Goal: Task Accomplishment & Management: Manage account settings

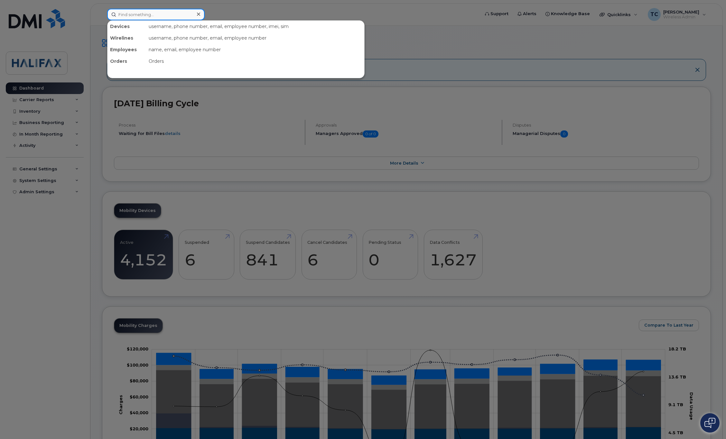
click at [147, 12] on input at bounding box center [156, 15] width 98 height 12
drag, startPoint x: 181, startPoint y: 14, endPoint x: 46, endPoint y: 11, distance: 135.3
click at [102, 9] on div "89302610206020133848 Devices Tammy Currie Zte 288 Turbo Hub Coam 902-943-0255 c…" at bounding box center [291, 15] width 379 height 12
drag, startPoint x: 185, startPoint y: 15, endPoint x: 59, endPoint y: 3, distance: 126.1
click at [102, 9] on div "89302610207711755709 Devices Elections 4 902-430-5230 cancelled -" at bounding box center [291, 15] width 379 height 12
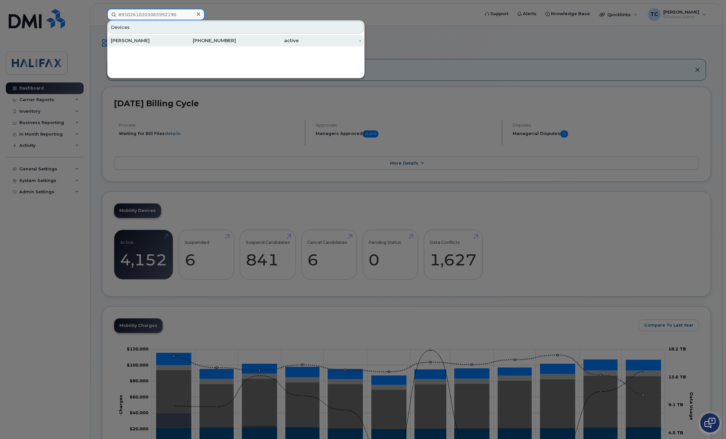
type input "89302610203065992196"
drag, startPoint x: 155, startPoint y: 40, endPoint x: 193, endPoint y: 39, distance: 38.3
click at [155, 40] on div "[PERSON_NAME]" at bounding box center [142, 40] width 63 height 6
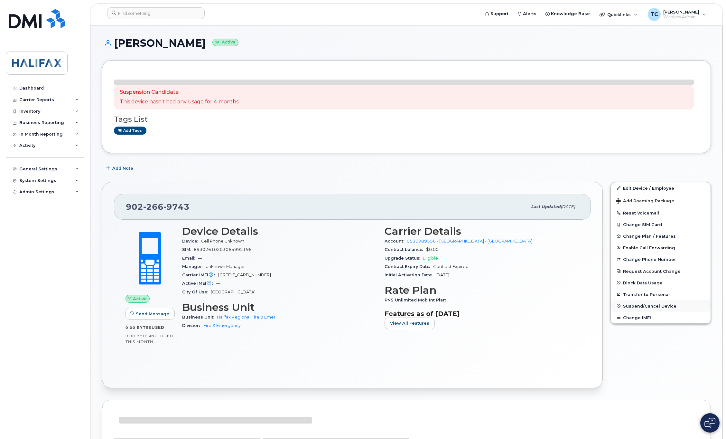
click at [640, 307] on span "Suspend/Cancel Device" at bounding box center [649, 305] width 53 height 5
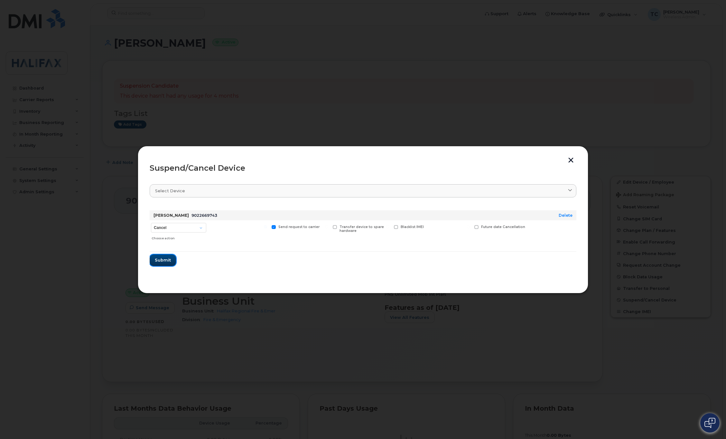
click at [168, 259] on span "Submit" at bounding box center [163, 260] width 16 height 6
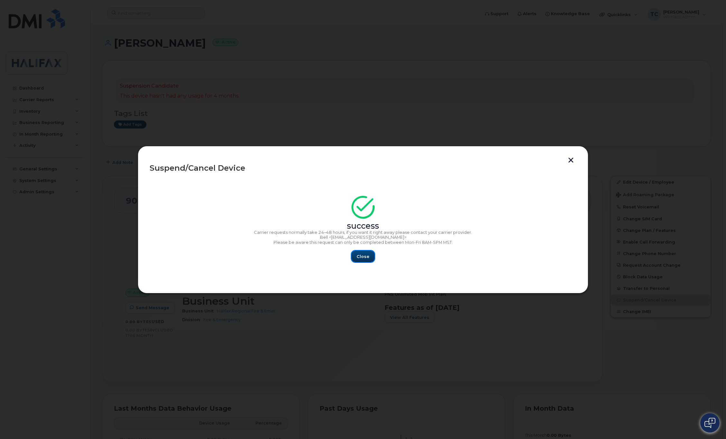
click at [364, 257] on span "Close" at bounding box center [363, 256] width 13 height 6
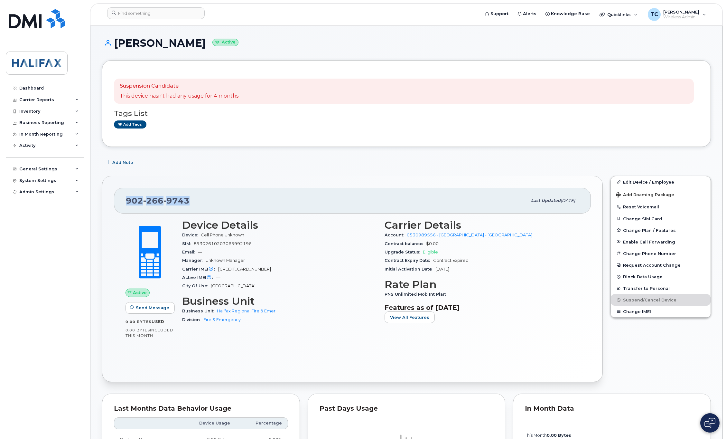
drag, startPoint x: 195, startPoint y: 202, endPoint x: 111, endPoint y: 208, distance: 84.5
click at [111, 208] on div "902 266 9743 Last updated Oct 21, 2024 Active Send Message 0.00 Bytes  used 0.0…" at bounding box center [352, 279] width 501 height 206
copy span "902 266 9743"
click at [137, 6] on header "Support Alerts Knowledge Base Quicklinks Suspend / Cancel Device Change SIM Car…" at bounding box center [406, 14] width 633 height 23
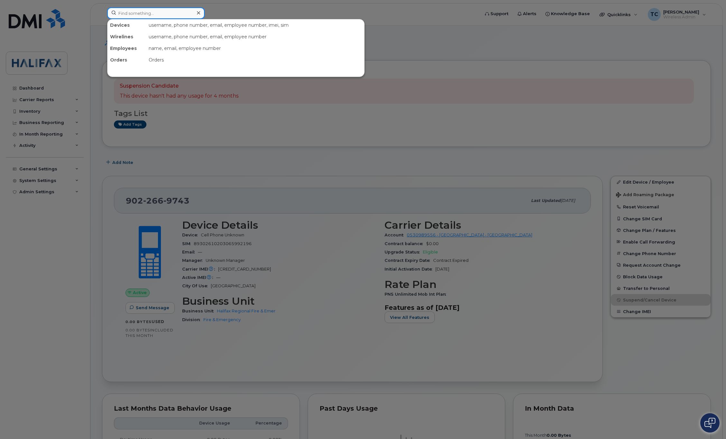
click at [137, 10] on input at bounding box center [156, 13] width 98 height 12
paste input "9022669743"
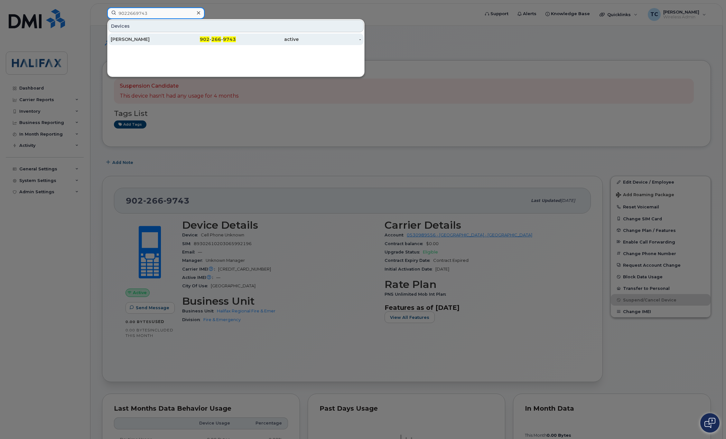
type input "9022669743"
click at [135, 41] on div "[PERSON_NAME]" at bounding box center [142, 39] width 63 height 6
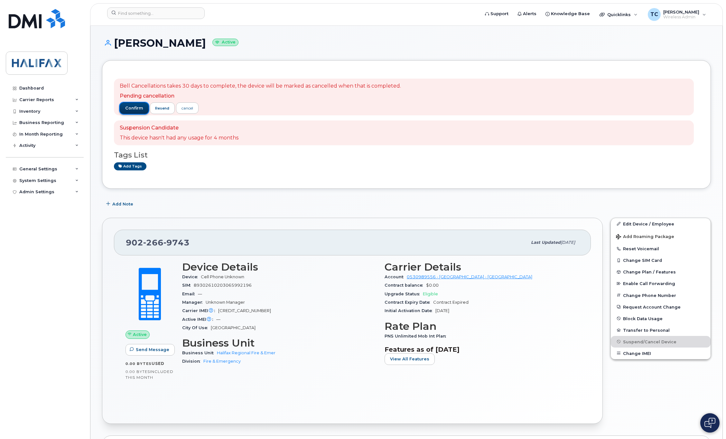
click at [134, 109] on span "confirm" at bounding box center [134, 108] width 18 height 6
